Goal: Task Accomplishment & Management: Manage account settings

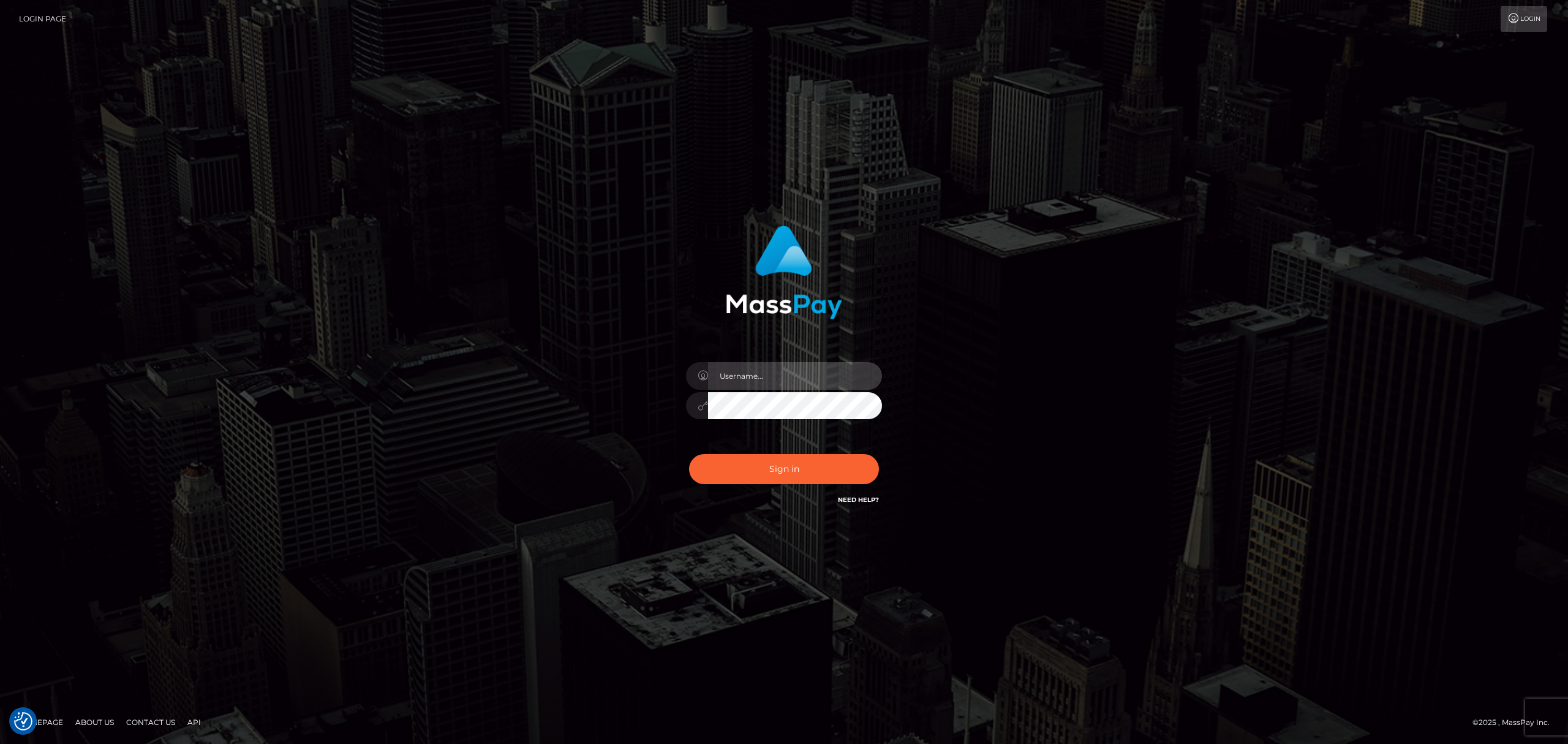
click at [750, 373] on input "text" at bounding box center [795, 376] width 174 height 27
type input "Eric"
click at [782, 459] on button "Sign in" at bounding box center [784, 469] width 190 height 30
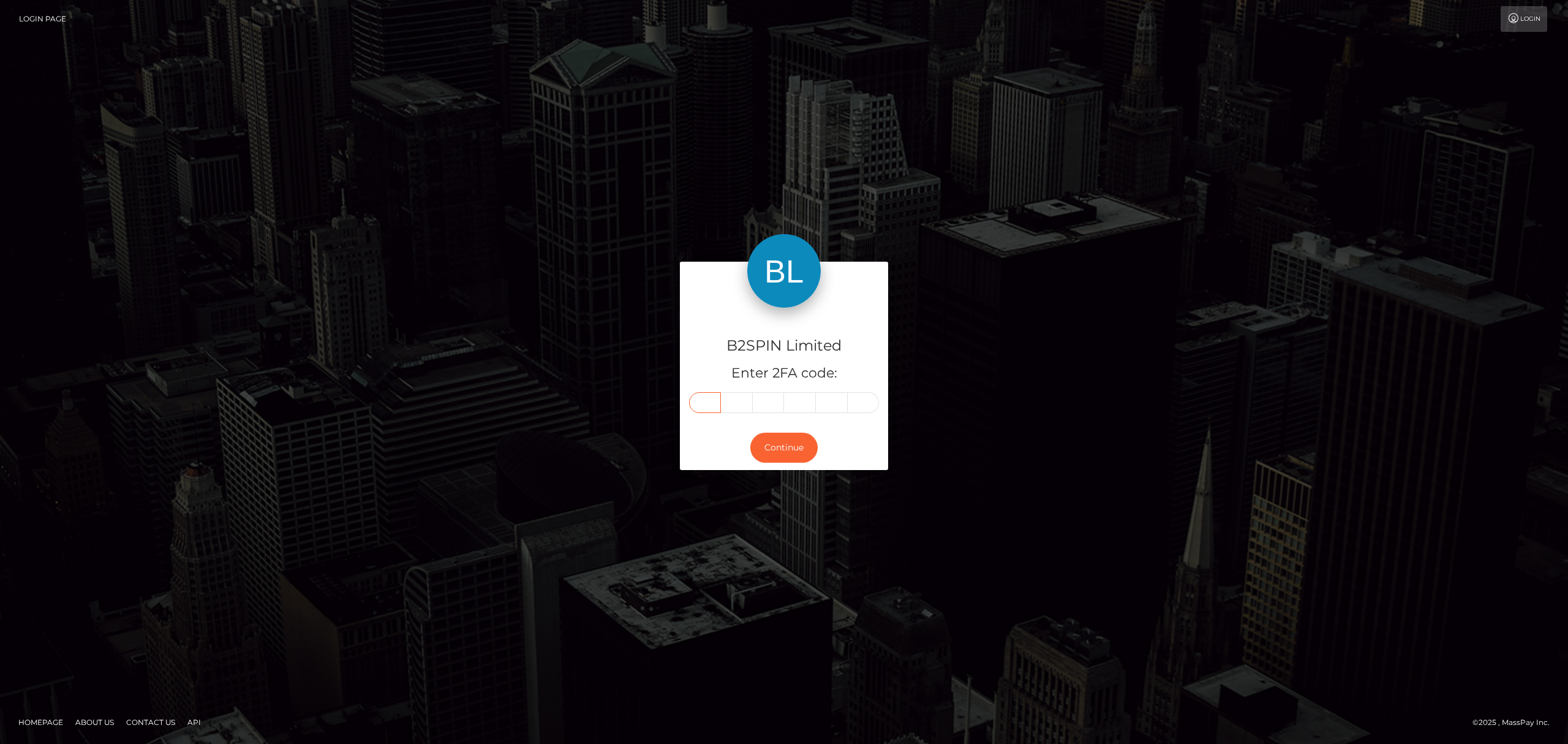
click at [703, 406] on input "text" at bounding box center [705, 403] width 32 height 21
paste input "2"
type input "2"
type input "3"
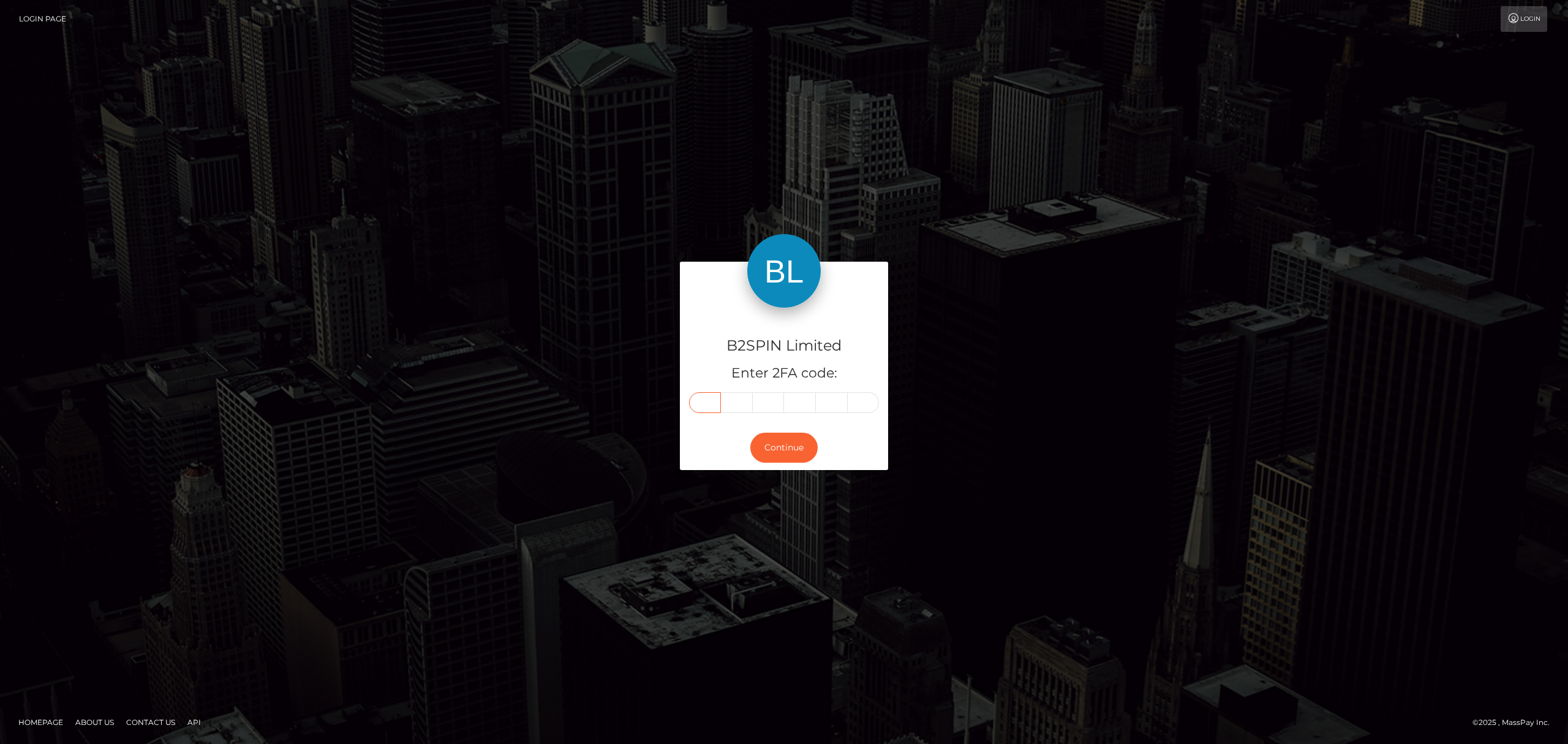
type input "5"
type input "0"
click at [787, 452] on button "Continue" at bounding box center [784, 447] width 67 height 30
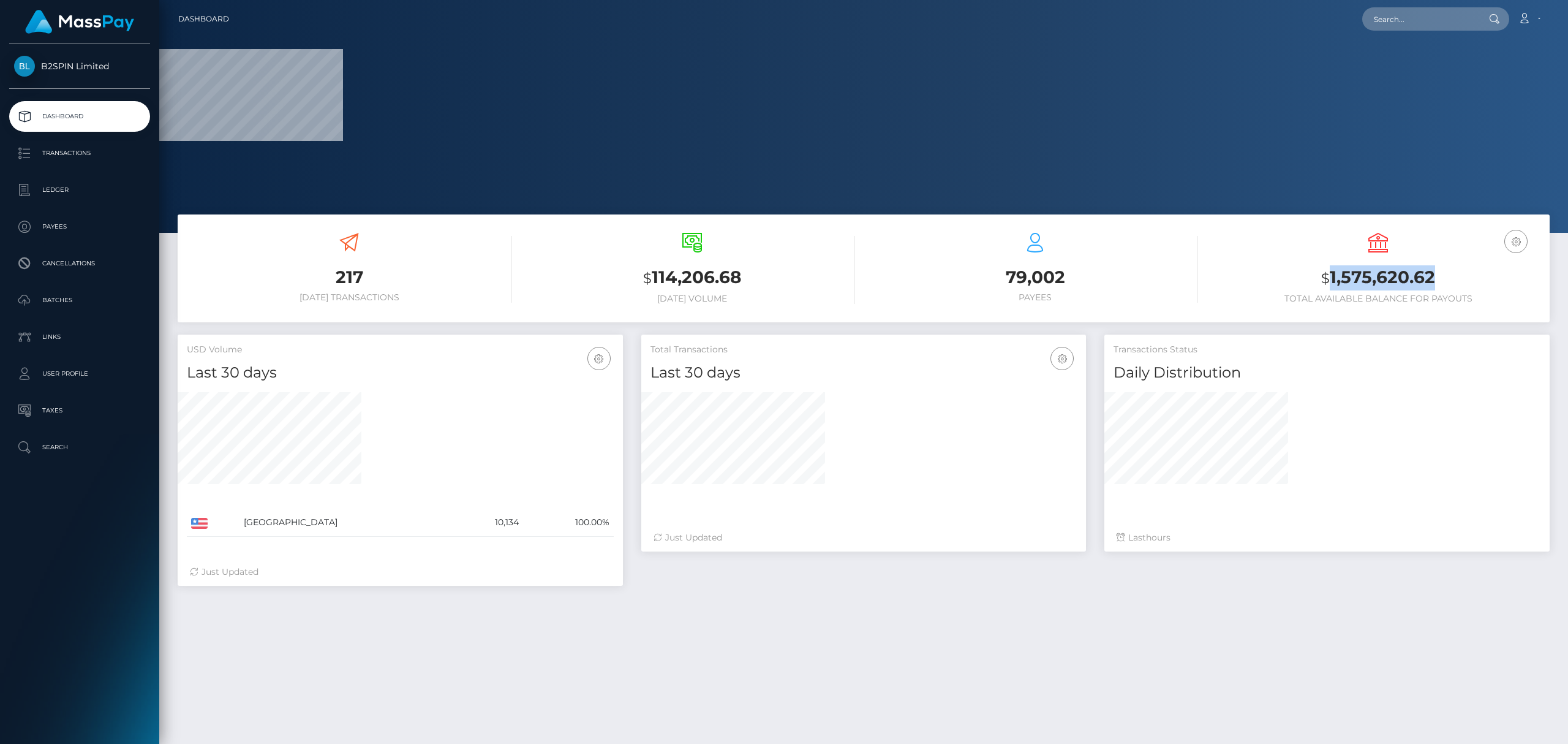
drag, startPoint x: 1441, startPoint y: 276, endPoint x: 1329, endPoint y: 278, distance: 112.0
click at [1329, 278] on h3 "$ 1,575,620.62" at bounding box center [1378, 278] width 325 height 25
copy h3 "1,575,620.62"
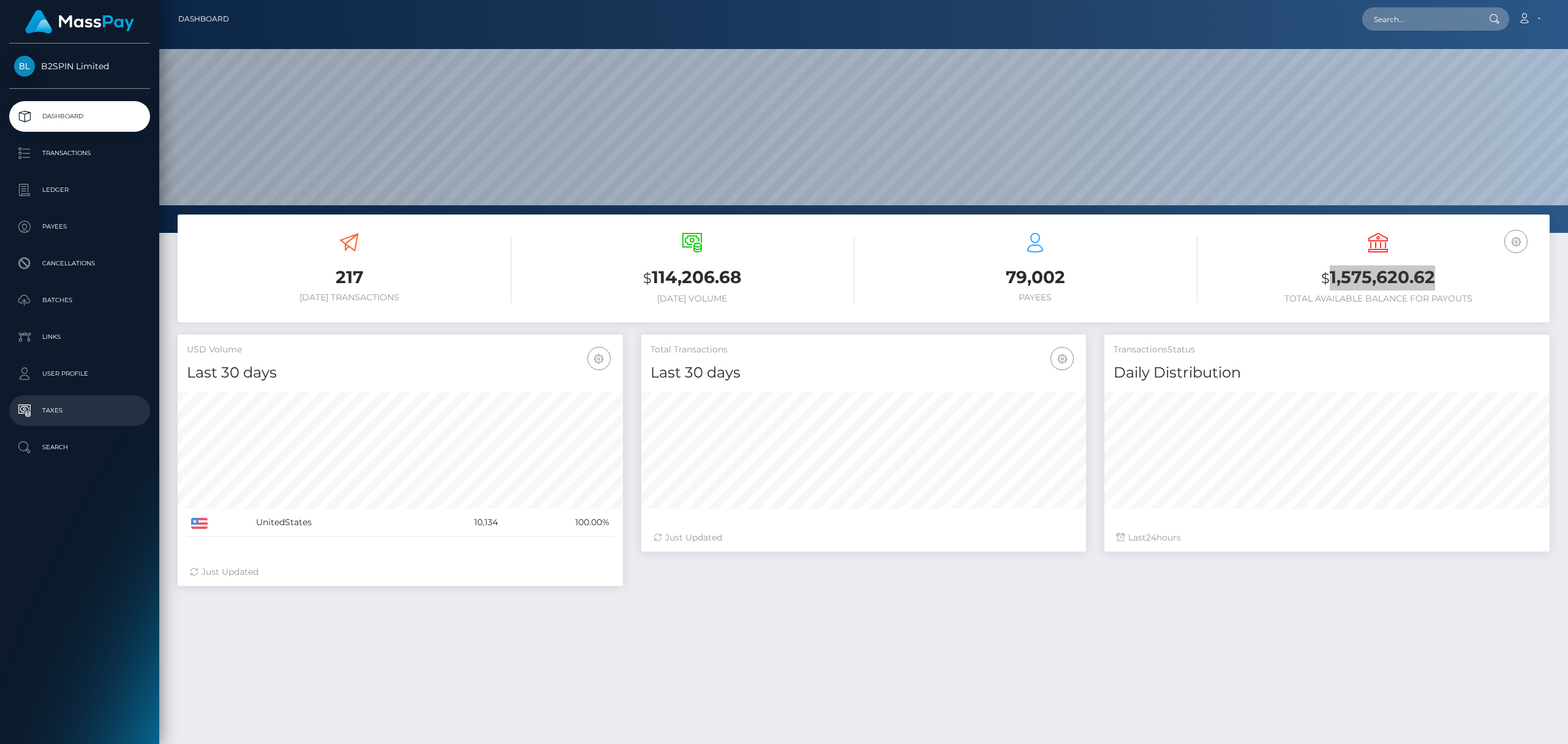
scroll to position [217, 444]
